Goal: Navigation & Orientation: Find specific page/section

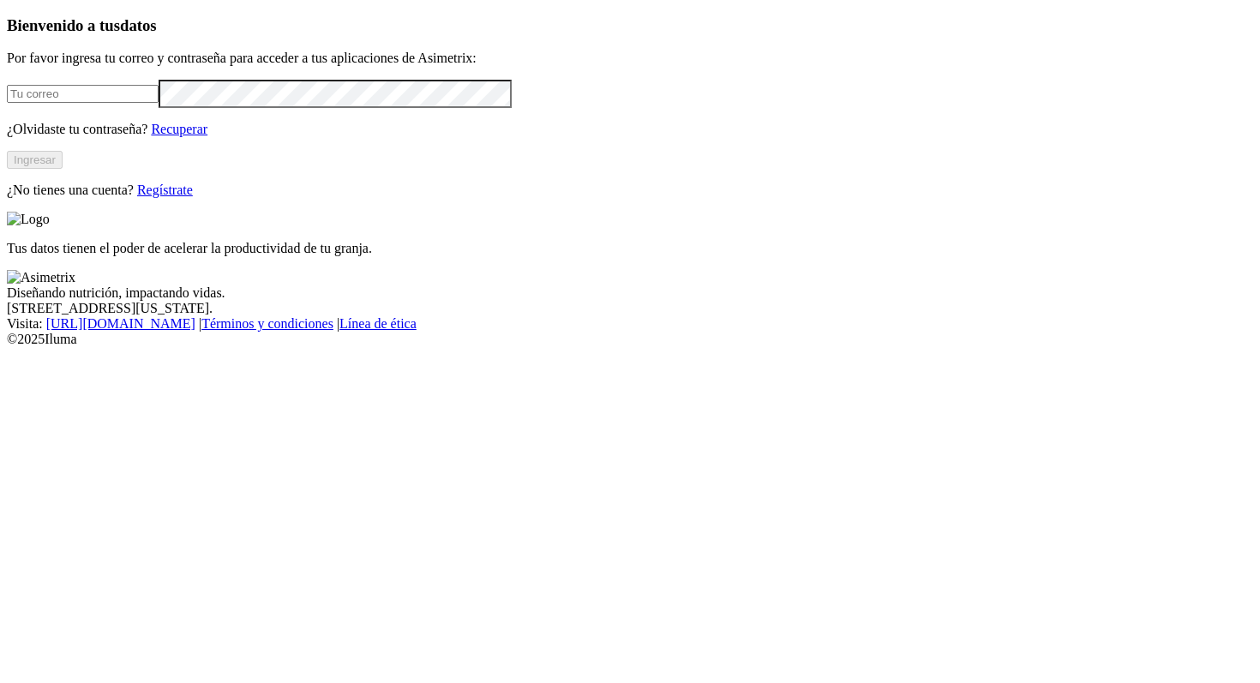
click at [239, 108] on form at bounding box center [630, 94] width 1246 height 28
click at [159, 103] on input "email" at bounding box center [83, 94] width 152 height 18
type input "[PERSON_NAME][EMAIL_ADDRESS][PERSON_NAME][DOMAIN_NAME]"
click at [63, 169] on button "Ingresar" at bounding box center [35, 160] width 56 height 18
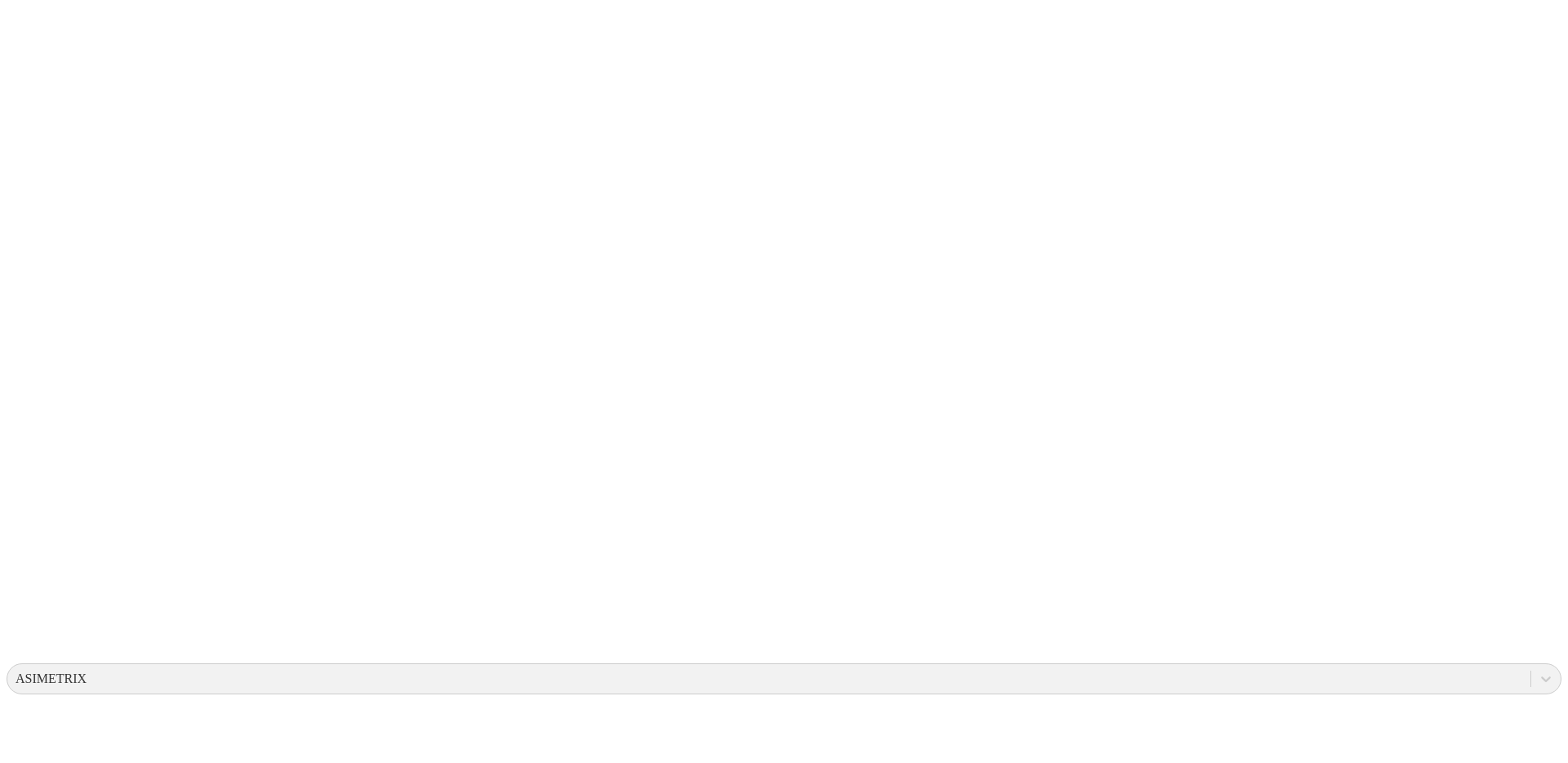
click at [20, 13] on icon at bounding box center [31, 333] width 50 height 653
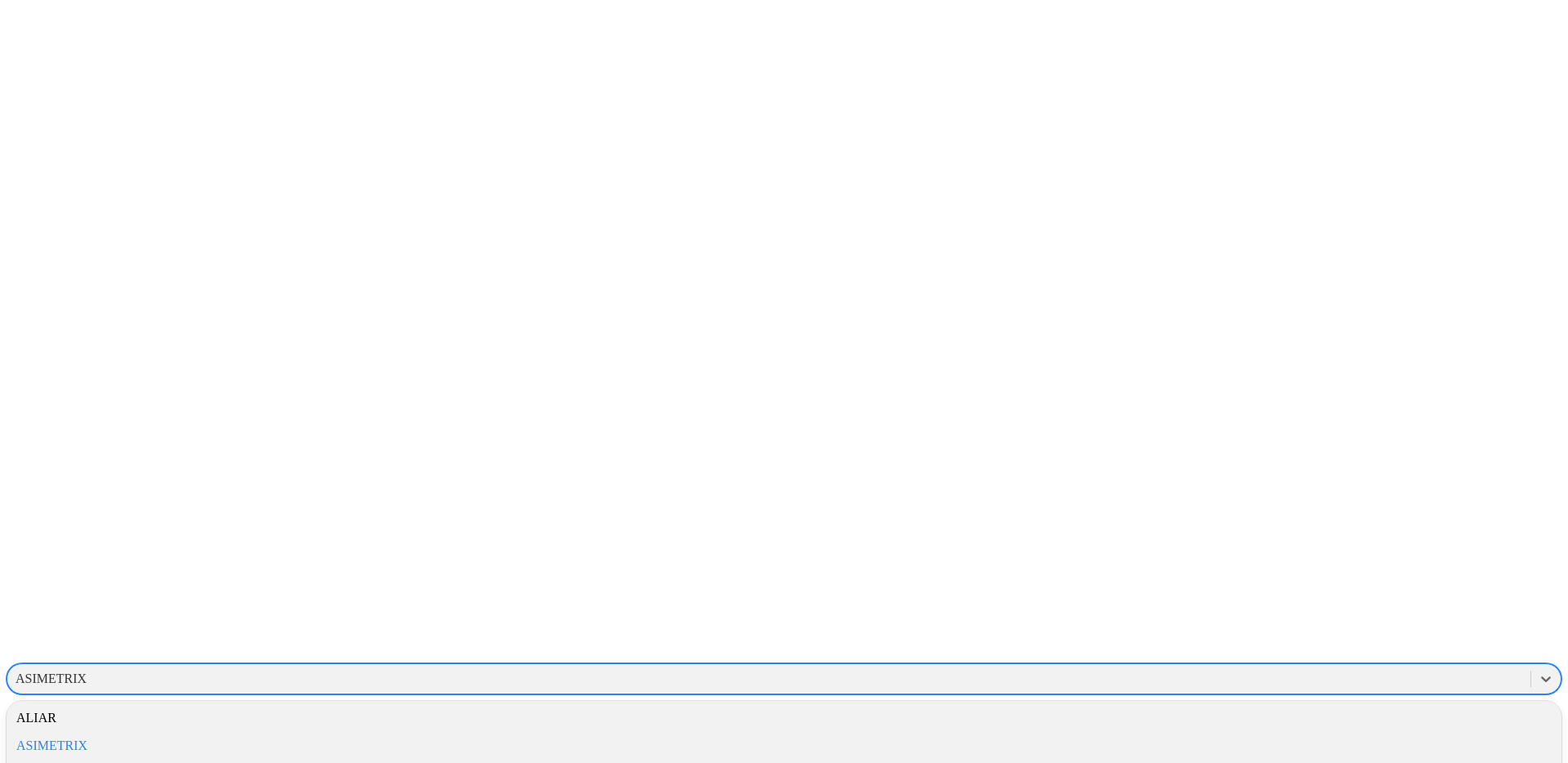
click at [1199, 650] on div "ASIMETRIX" at bounding box center [769, 678] width 1522 height 25
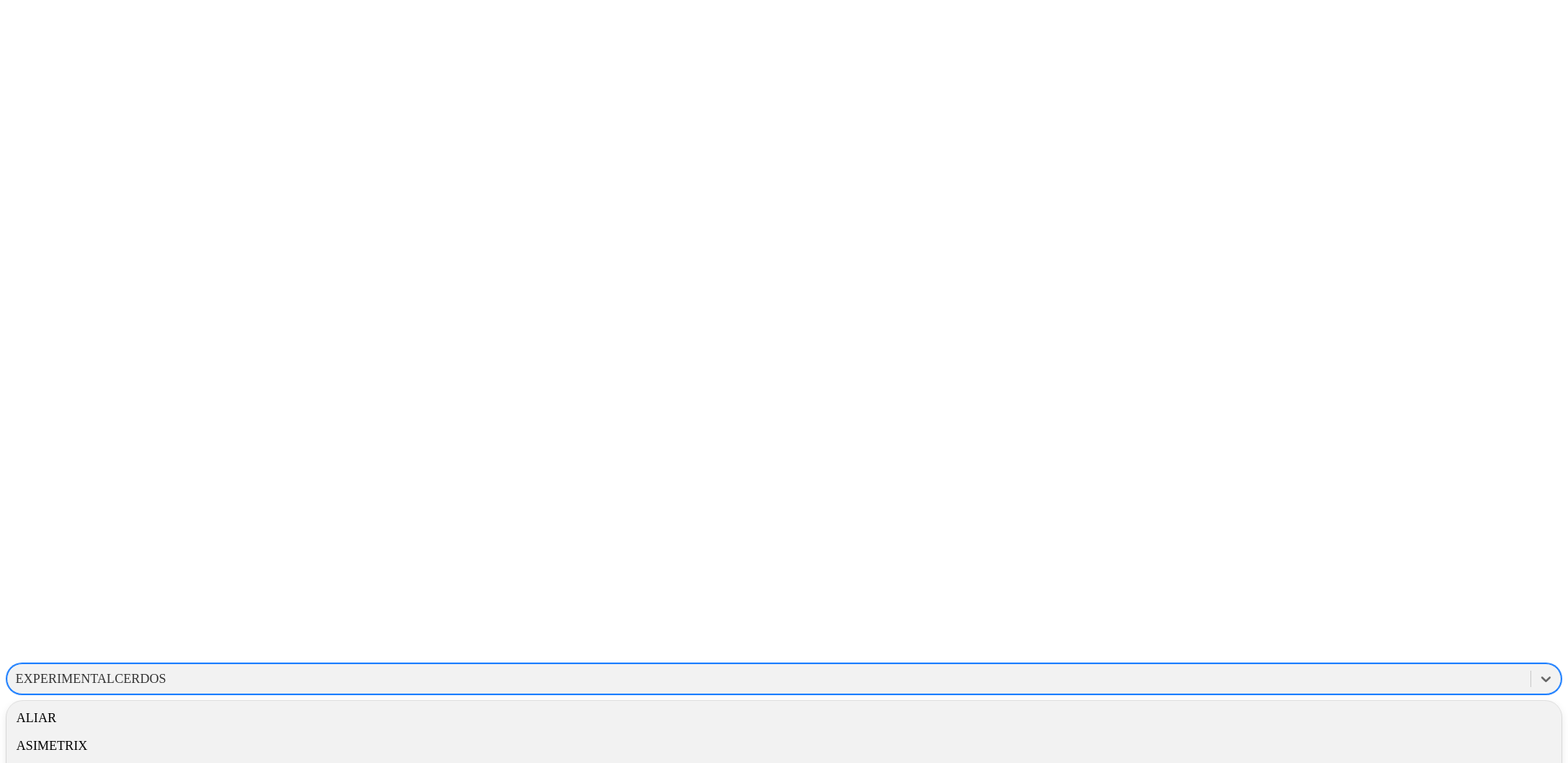
click at [167, 650] on div "EXPERIMENTALCERDOS" at bounding box center [90, 678] width 151 height 14
click at [1199, 650] on div "ALIAR" at bounding box center [784, 717] width 1555 height 28
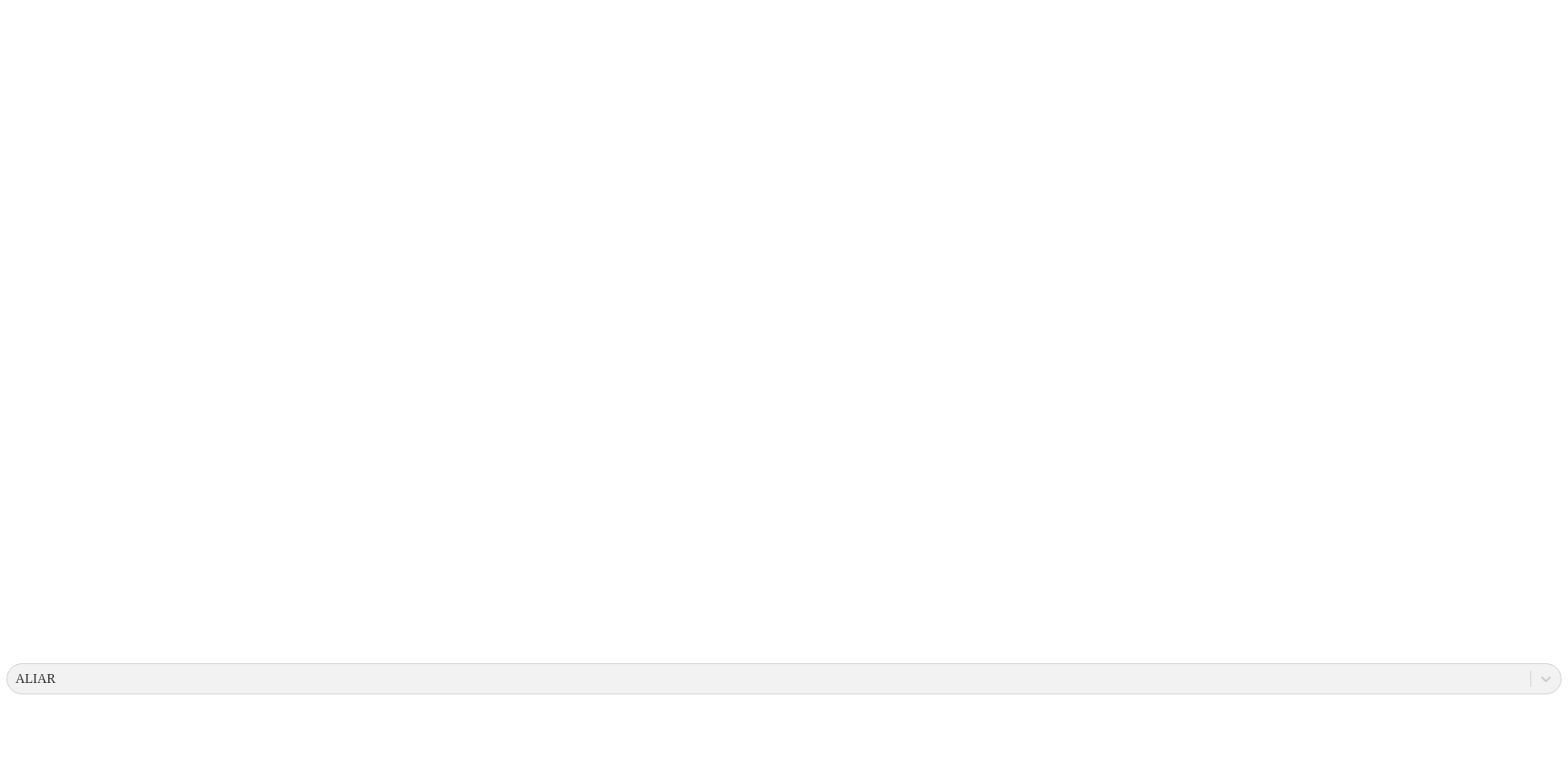
click at [1199, 650] on div "ALIAR" at bounding box center [769, 678] width 1522 height 25
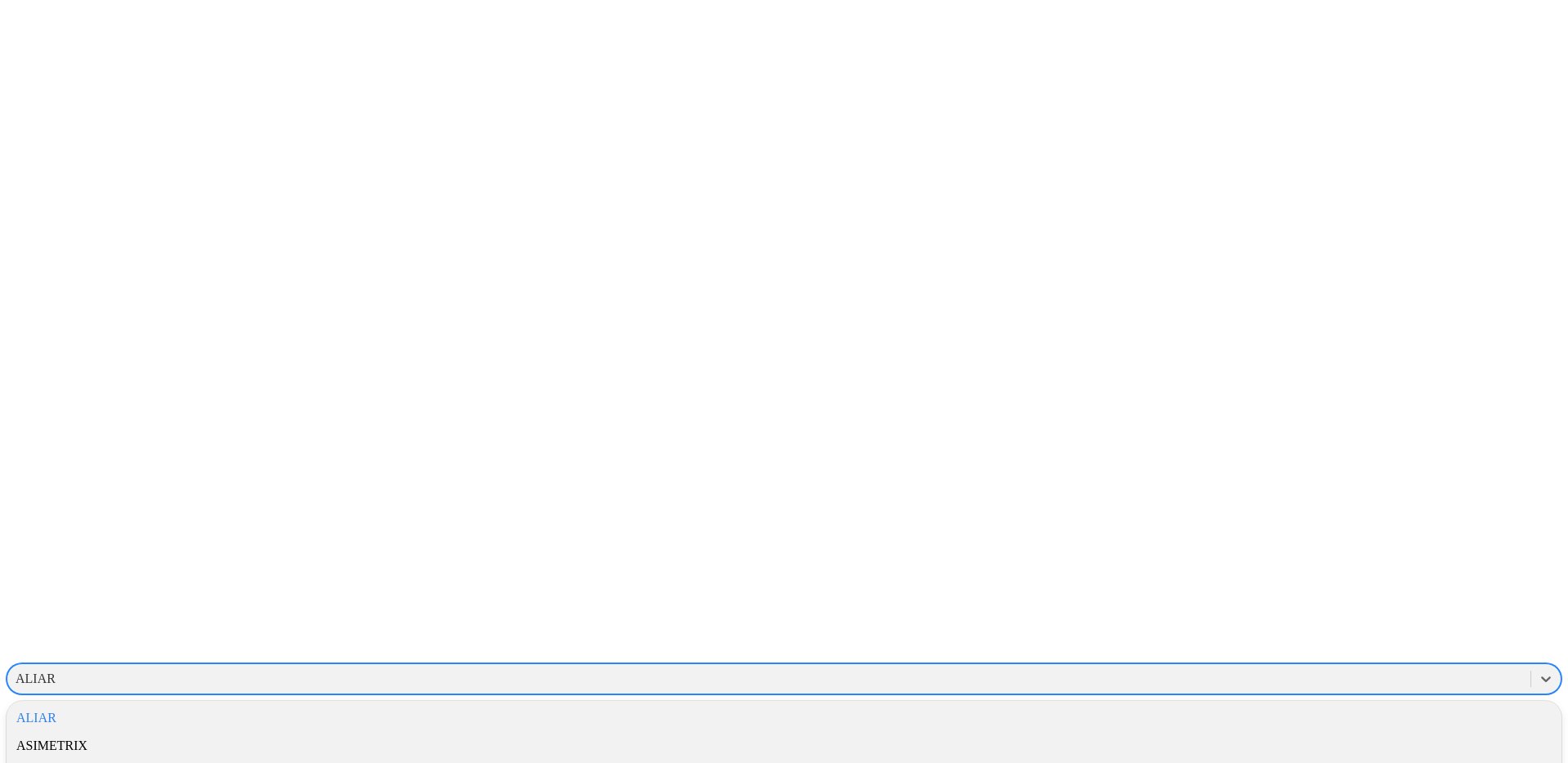
click at [1199, 650] on div "CONSULTANTS" at bounding box center [784, 773] width 1555 height 28
click at [108, 650] on div "CONSULTANTS" at bounding box center [61, 678] width 92 height 14
